Goal: Task Accomplishment & Management: Manage account settings

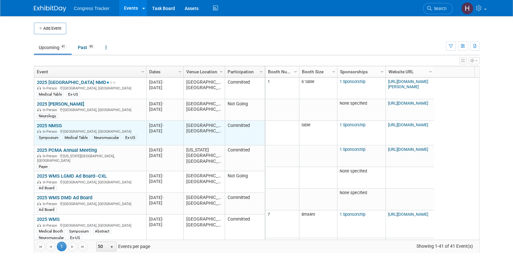
click at [49, 127] on link "2025 NMSG" at bounding box center [49, 126] width 25 height 6
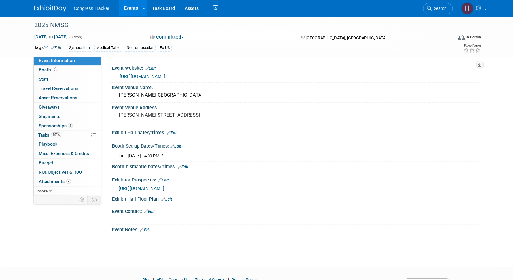
click at [164, 191] on span "[URL][DOMAIN_NAME]" at bounding box center [142, 188] width 46 height 5
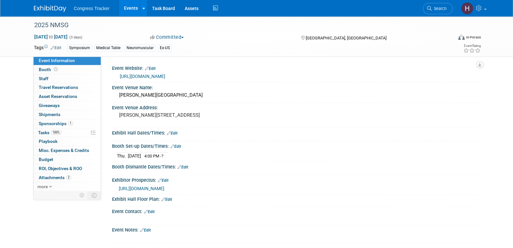
click at [184, 169] on link "Edit" at bounding box center [183, 167] width 11 height 5
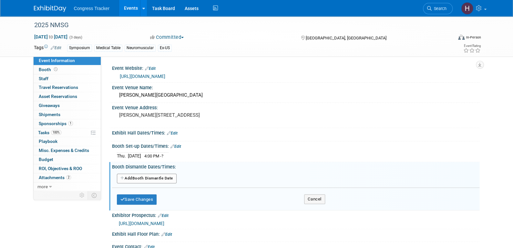
click at [131, 182] on button "Add Another Booth Dismantle Date" at bounding box center [147, 178] width 60 height 10
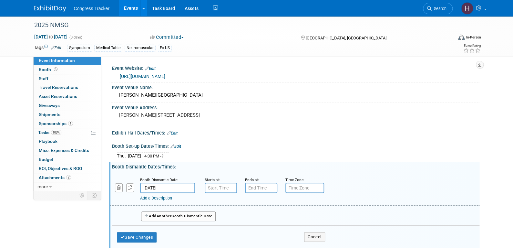
click at [144, 190] on input "[DATE]" at bounding box center [167, 187] width 55 height 10
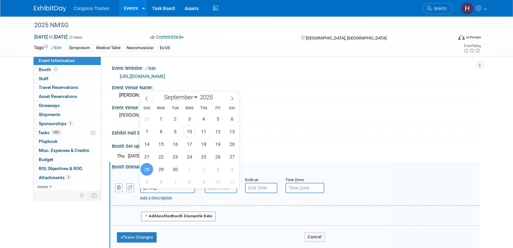
click at [144, 190] on input "[DATE]" at bounding box center [167, 187] width 55 height 10
click at [210, 193] on input "7:00 AM" at bounding box center [221, 187] width 32 height 10
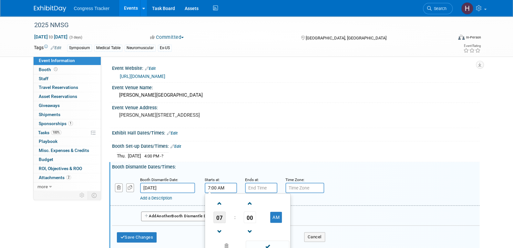
click at [220, 223] on span "07" at bounding box center [220, 217] width 12 height 12
click at [217, 212] on td "12" at bounding box center [216, 203] width 21 height 17
click at [249, 221] on span "00" at bounding box center [250, 217] width 12 height 12
click at [276, 210] on td "15" at bounding box center [278, 203] width 21 height 17
click at [273, 220] on button "AM" at bounding box center [276, 217] width 12 height 11
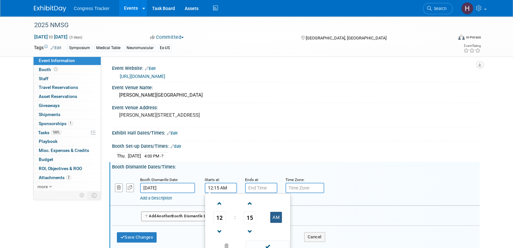
type input "12:15 PM"
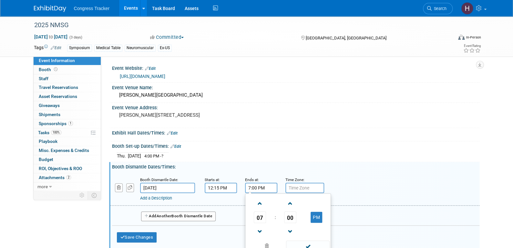
click at [255, 190] on input "7:00 PM" at bounding box center [261, 187] width 32 height 10
click at [255, 233] on span at bounding box center [260, 231] width 11 height 11
type input "5:00 PM"
click at [343, 215] on div "Add Another Booth Dismantle Date" at bounding box center [296, 213] width 368 height 17
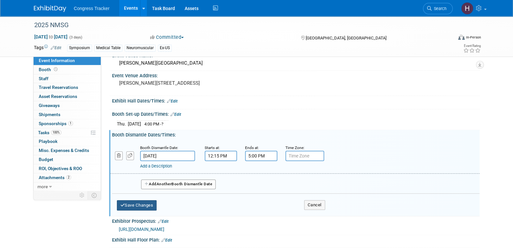
scroll to position [32, 0]
click at [140, 208] on button "Save Changes" at bounding box center [137, 205] width 40 height 10
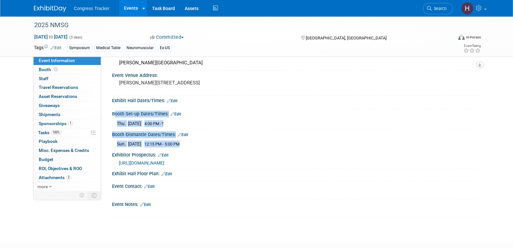
drag, startPoint x: 112, startPoint y: 118, endPoint x: 195, endPoint y: 149, distance: 88.6
click at [195, 149] on div "Event Website: Edit [URL][DOMAIN_NAME] Event Venue Name: [PERSON_NAME][GEOGRAPH…" at bounding box center [293, 124] width 364 height 187
copy div "Booth Set-up Dates/Times: Edit [DATE] 4:00 PM - ? Save Changes Cancel Booth Dis…"
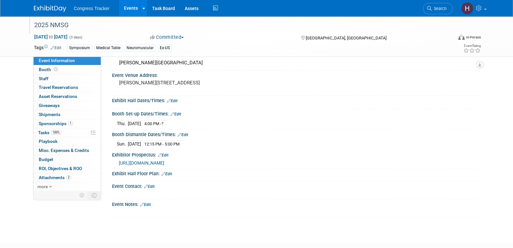
click at [111, 25] on div "2025 NMSG" at bounding box center [237, 25] width 411 height 12
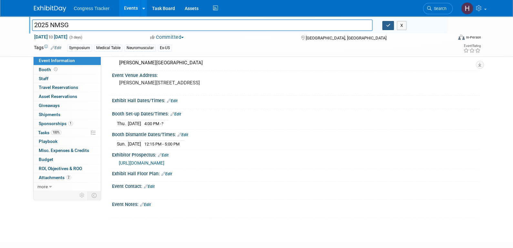
click at [386, 25] on icon "button" at bounding box center [388, 25] width 5 height 4
